Goal: Information Seeking & Learning: Find specific fact

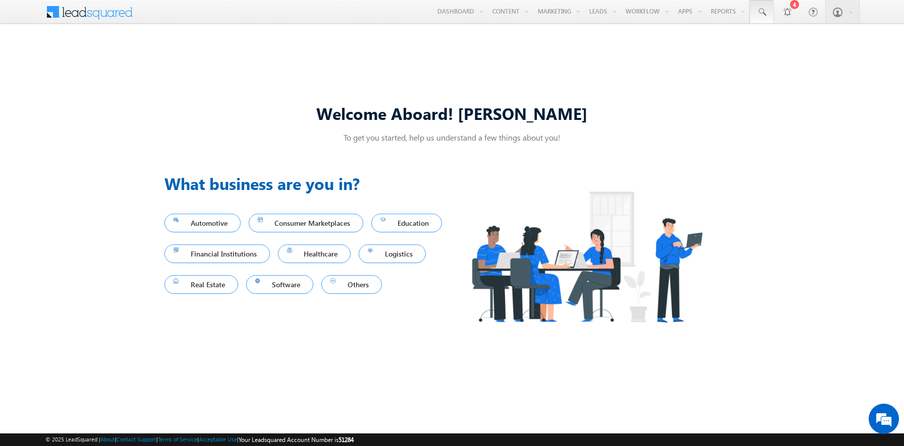
click at [762, 12] on span at bounding box center [762, 12] width 10 height 10
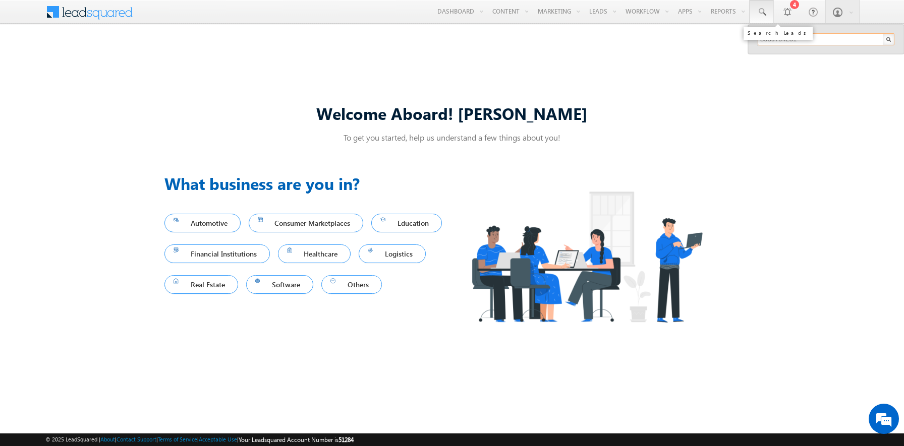
type input "8939794251"
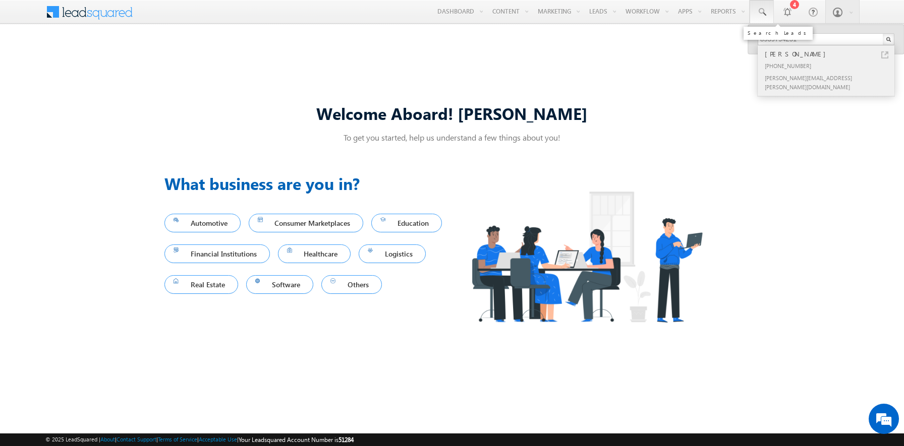
click at [830, 54] on div "[PERSON_NAME]" at bounding box center [830, 53] width 135 height 11
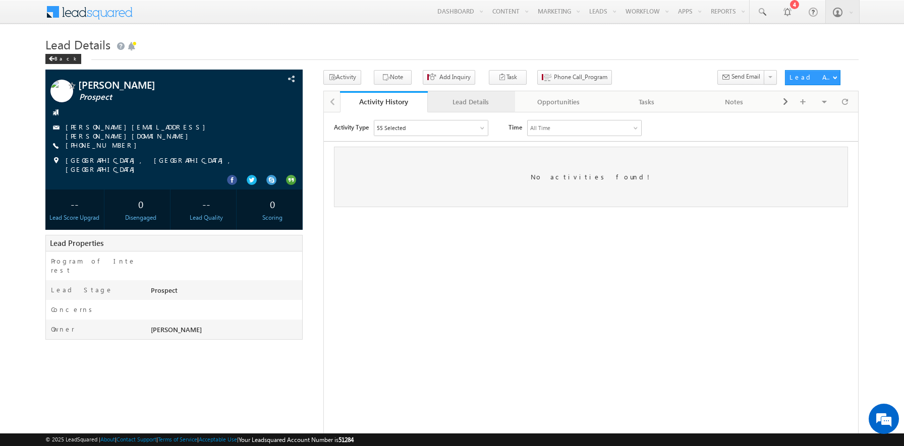
click at [471, 102] on div "Lead Details" at bounding box center [471, 102] width 71 height 12
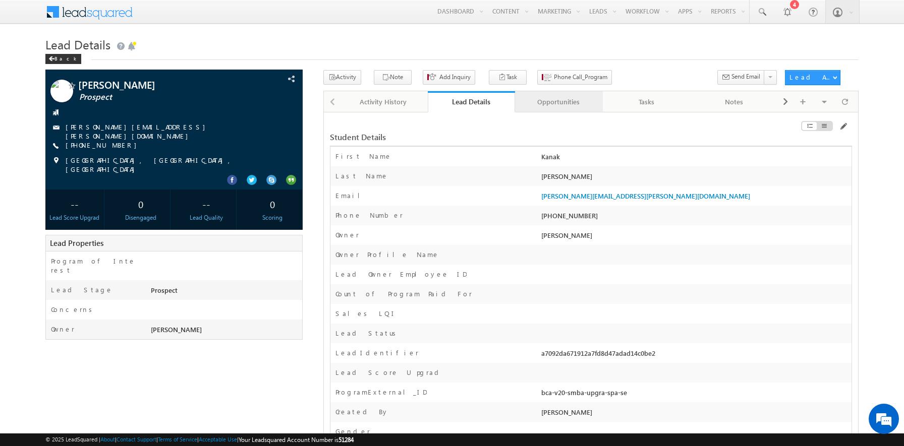
click at [558, 102] on div "Opportunities" at bounding box center [558, 102] width 71 height 12
